Goal: Find specific page/section: Find specific page/section

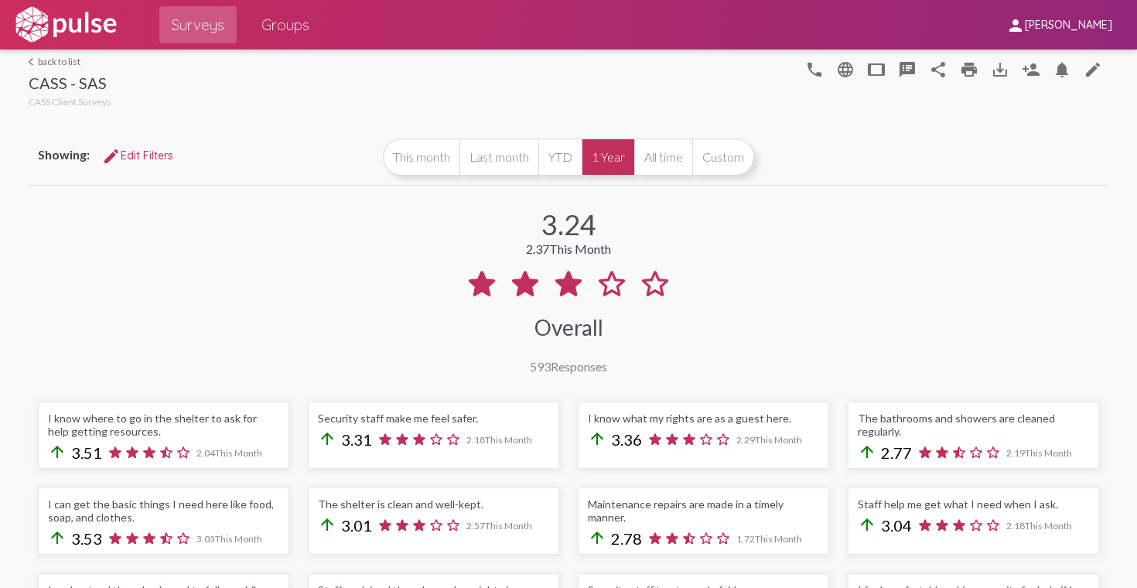
scroll to position [-1, 0]
click at [53, 60] on link "arrow_back_ios back to list" at bounding box center [70, 62] width 83 height 12
